Goal: Communication & Community: Answer question/provide support

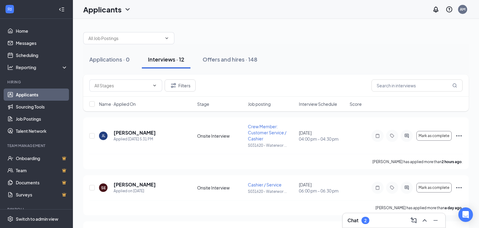
click at [384, 223] on div "Chat 2" at bounding box center [393, 221] width 93 height 10
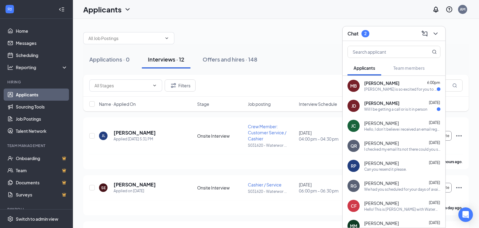
click at [391, 86] on div "[PERSON_NAME] 6:00pm" at bounding box center [402, 83] width 76 height 6
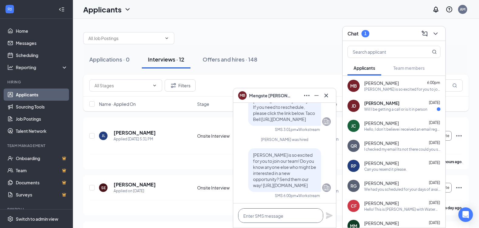
click at [246, 217] on textarea at bounding box center [280, 215] width 85 height 15
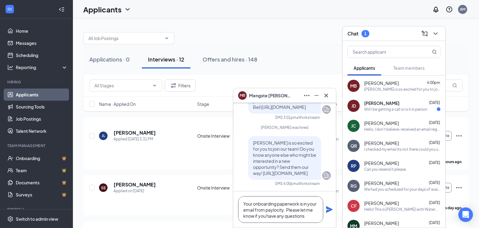
drag, startPoint x: 314, startPoint y: 218, endPoint x: 241, endPoint y: 199, distance: 75.4
click at [241, 199] on textarea "Your onboarding paperwork is in your email from paylocity. Please let me know i…" at bounding box center [280, 209] width 85 height 27
type textarea "Your onboarding paperwork is in your email from paylocity. Please let me know i…"
click at [330, 211] on icon "Plane" at bounding box center [328, 209] width 7 height 7
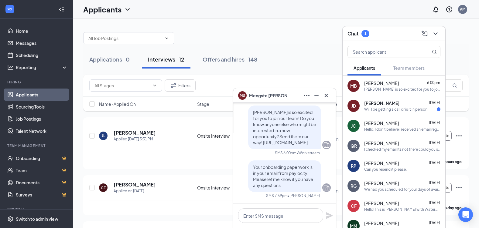
click at [394, 109] on div "Will I be getting a call or is it in person" at bounding box center [395, 109] width 63 height 5
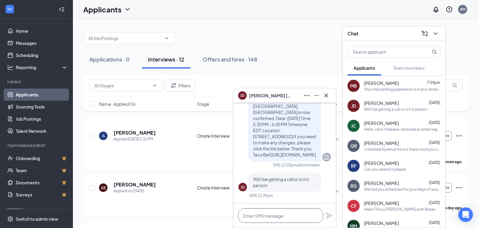
click at [275, 215] on textarea at bounding box center [280, 215] width 85 height 15
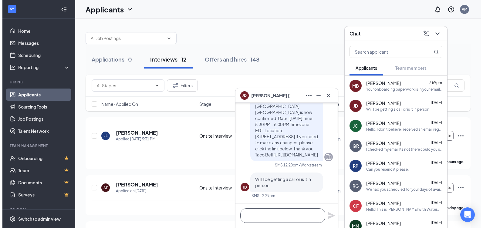
scroll to position [0, 0]
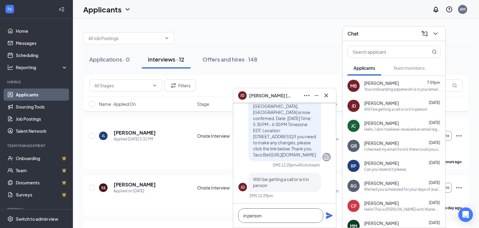
type textarea "in person"
click at [328, 217] on icon "Plane" at bounding box center [329, 215] width 7 height 7
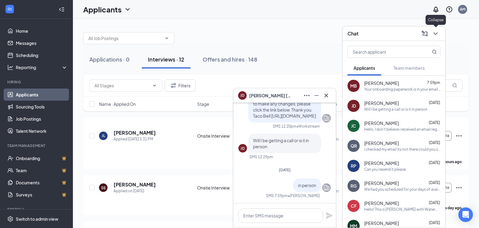
click at [437, 37] on icon "ChevronDown" at bounding box center [434, 33] width 7 height 7
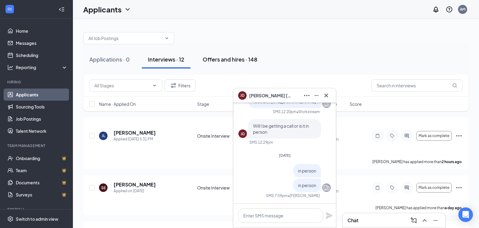
click at [238, 56] on div "Offers and hires · 148" at bounding box center [229, 60] width 55 height 8
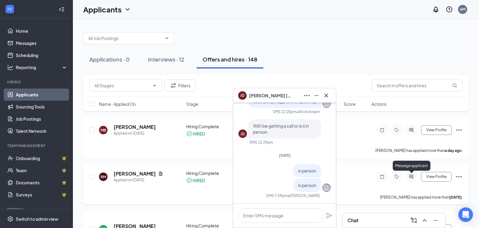
click at [413, 176] on icon "ActiveChat" at bounding box center [411, 177] width 4 height 4
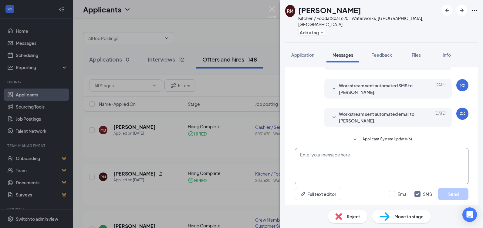
scroll to position [69, 0]
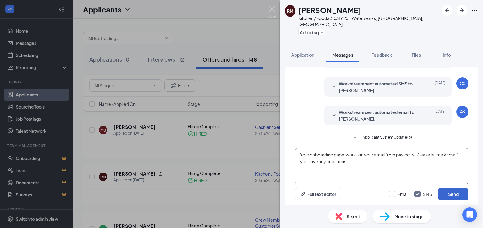
type textarea "Your onboarding paperwork is in your email from paylocity. Please let me know i…"
click at [460, 198] on button "Send" at bounding box center [453, 194] width 30 height 12
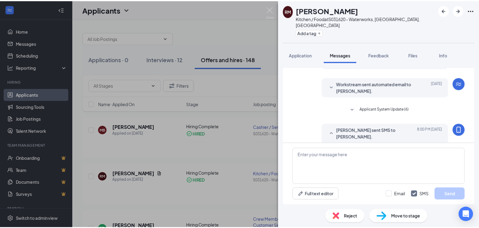
scroll to position [115, 0]
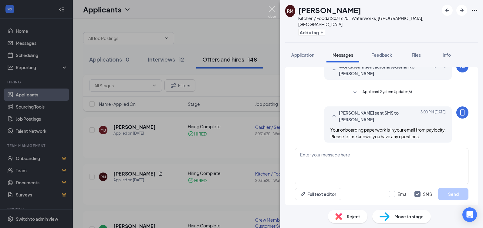
click at [272, 11] on img at bounding box center [272, 12] width 8 height 12
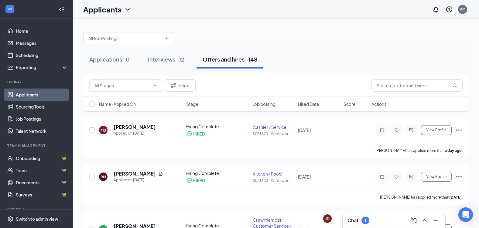
click at [377, 228] on html "Home Messages Scheduling Reporting Hiring Applicants Sourcing Tools Job Posting…" at bounding box center [239, 114] width 479 height 228
click at [377, 225] on div "Chat 1" at bounding box center [393, 220] width 103 height 15
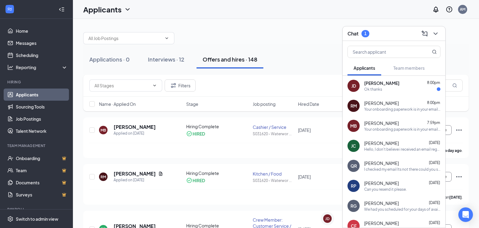
click at [395, 83] on div "[PERSON_NAME] 8:00pm" at bounding box center [402, 83] width 76 height 6
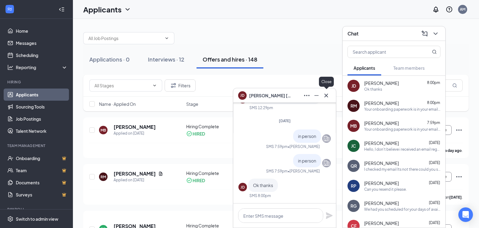
click at [327, 97] on icon "Cross" at bounding box center [326, 95] width 4 height 4
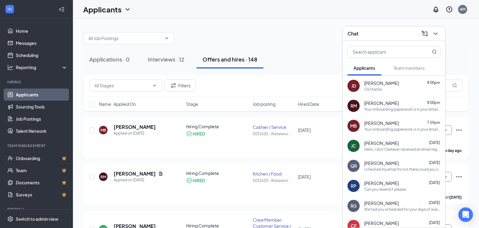
click at [390, 186] on div "[PERSON_NAME] [DATE]" at bounding box center [402, 183] width 76 height 6
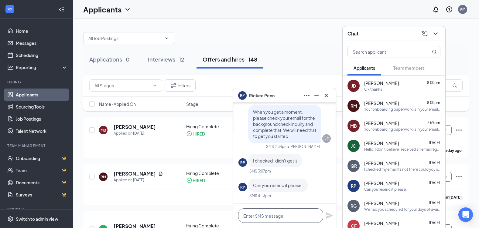
click at [269, 217] on textarea at bounding box center [280, 215] width 85 height 15
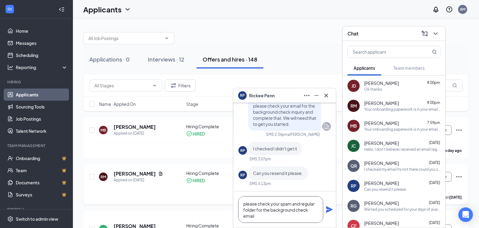
drag, startPoint x: 279, startPoint y: 216, endPoint x: 226, endPoint y: 199, distance: 55.6
type textarea "please check your spam and regular folder for the background check email"
click at [330, 208] on icon "Plane" at bounding box center [328, 209] width 7 height 7
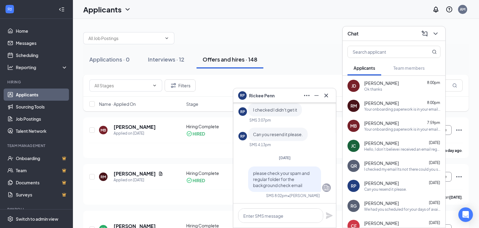
click at [376, 150] on div "Hello, I don't believe i received an email regarding a background check. I did …" at bounding box center [402, 149] width 76 height 5
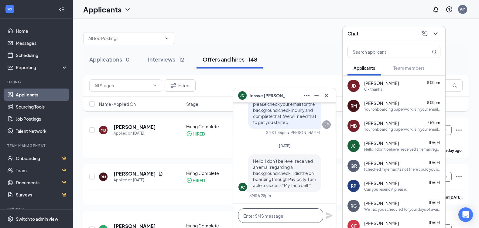
paste textarea "please check your spam and regular folder for the background check email"
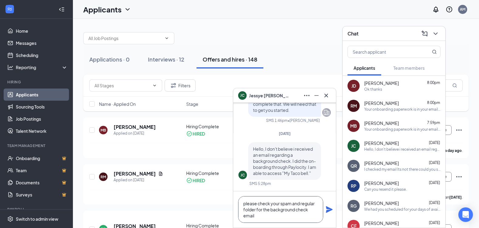
type textarea "please check your spam and regular folder for the background check email"
click at [327, 208] on icon "Plane" at bounding box center [329, 209] width 7 height 7
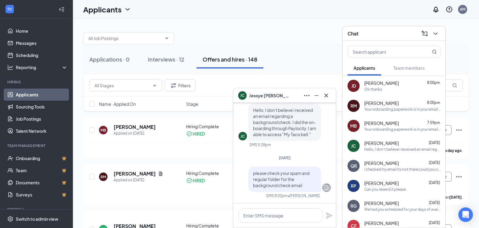
scroll to position [0, 0]
click at [325, 98] on icon "Cross" at bounding box center [325, 95] width 7 height 7
